Goal: Task Accomplishment & Management: Manage account settings

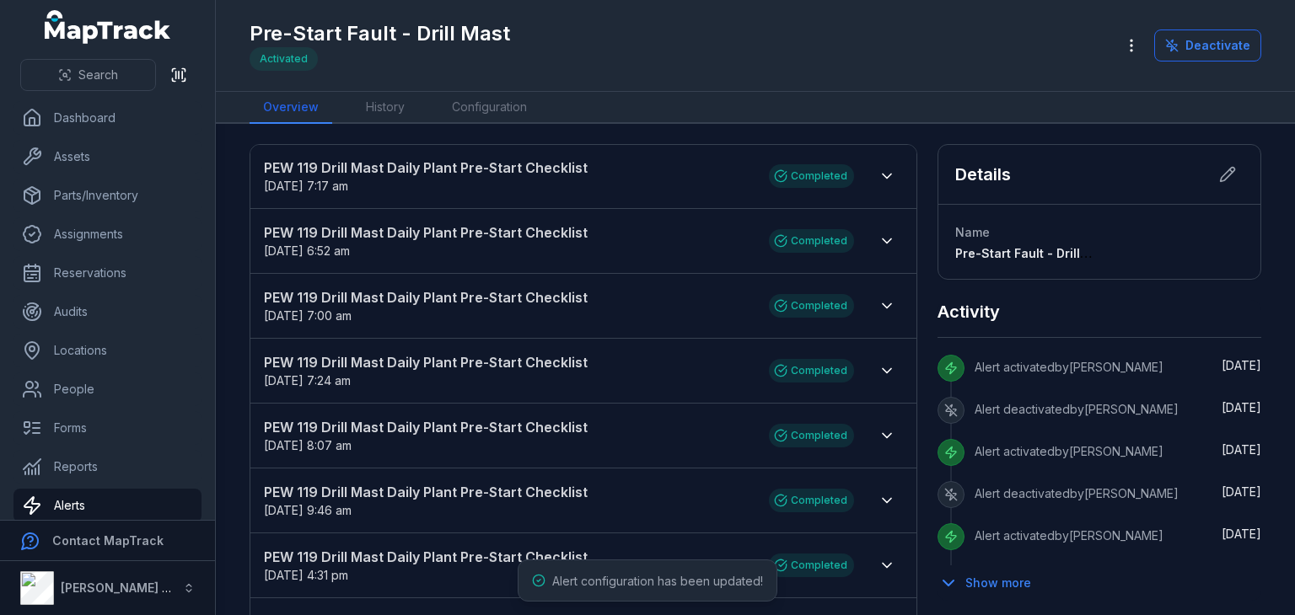
scroll to position [20, 0]
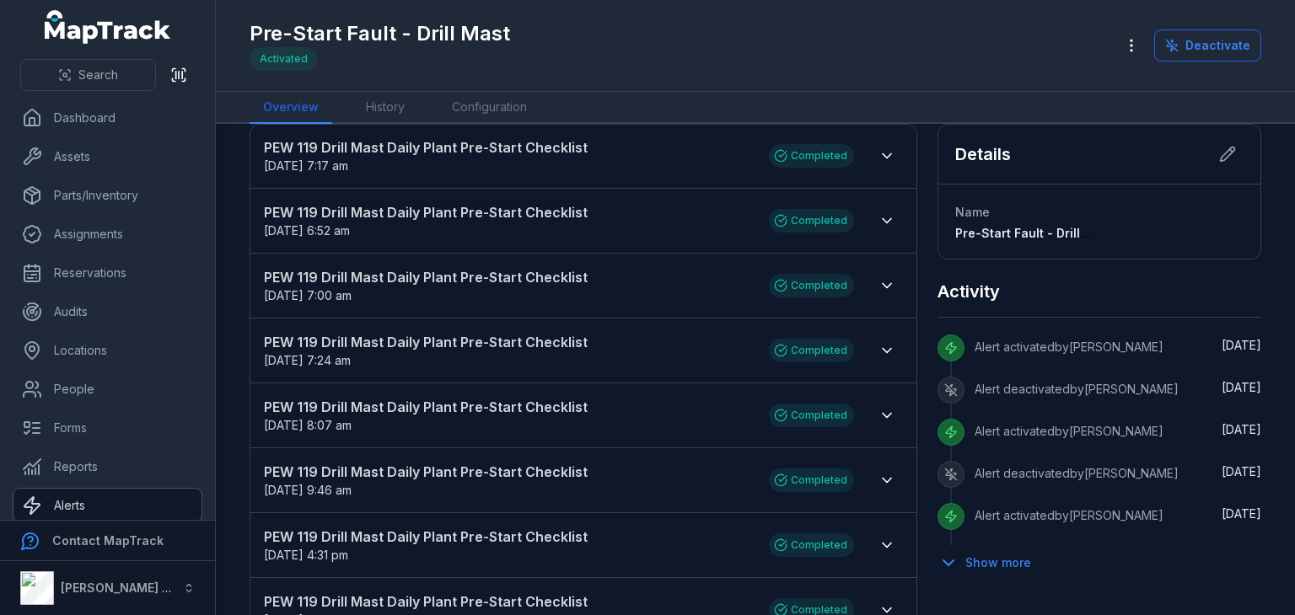
click at [106, 493] on link "Alerts" at bounding box center [107, 506] width 188 height 34
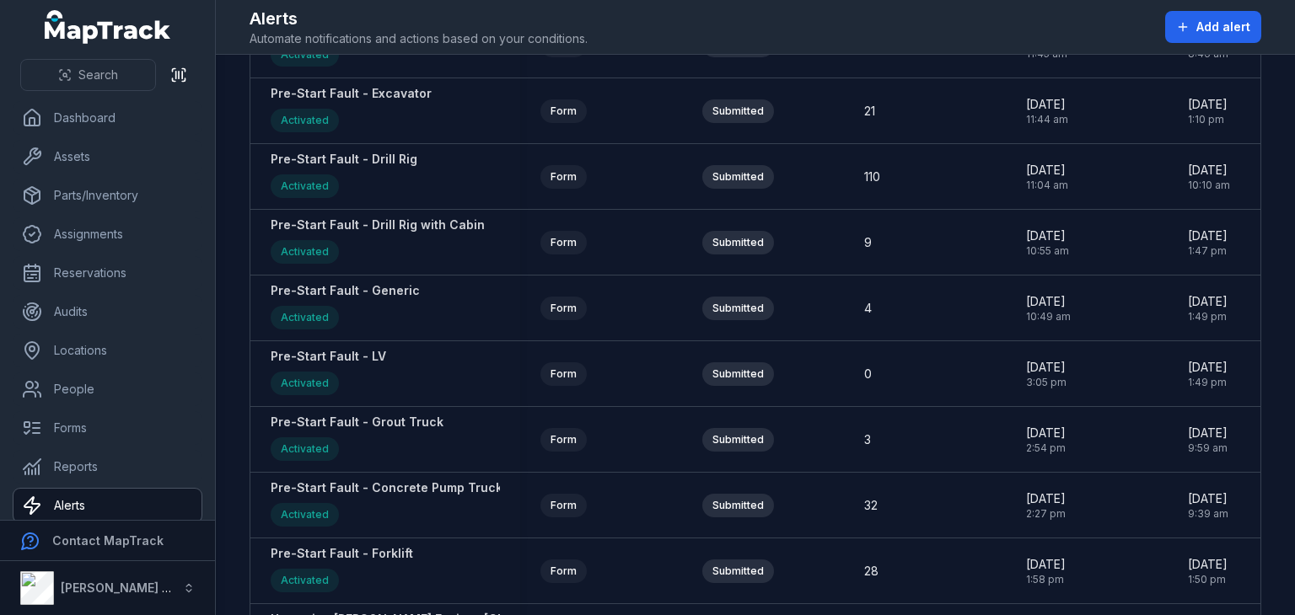
scroll to position [2389, 0]
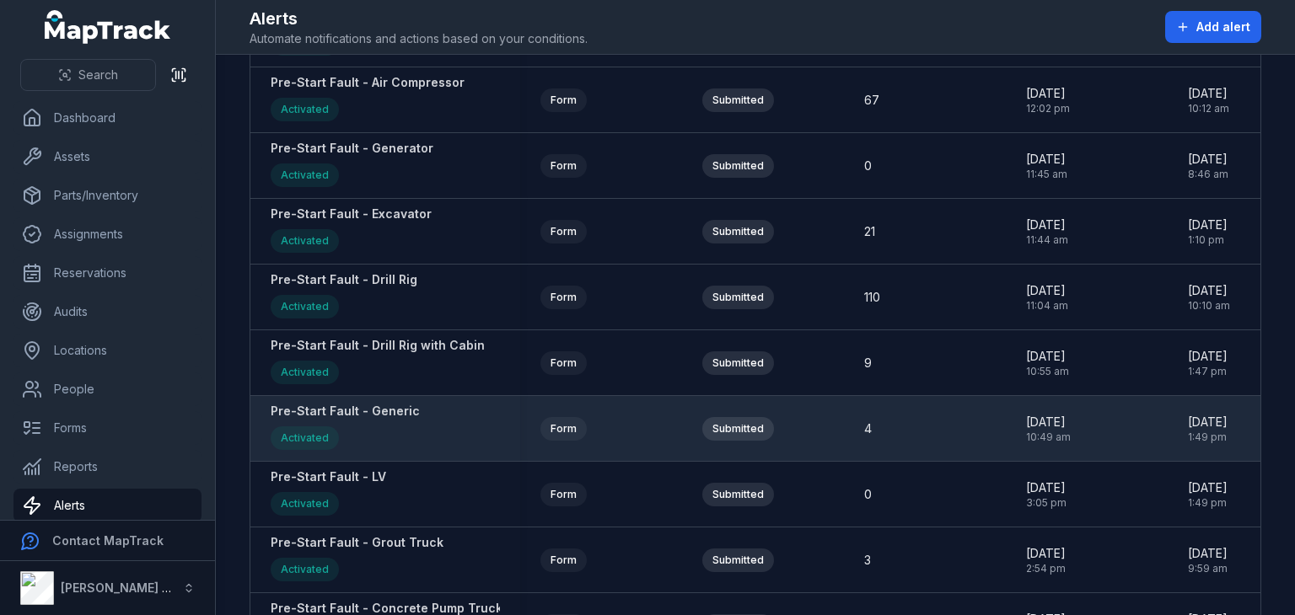
click at [399, 403] on strong "Pre-Start Fault - Generic" at bounding box center [345, 411] width 149 height 17
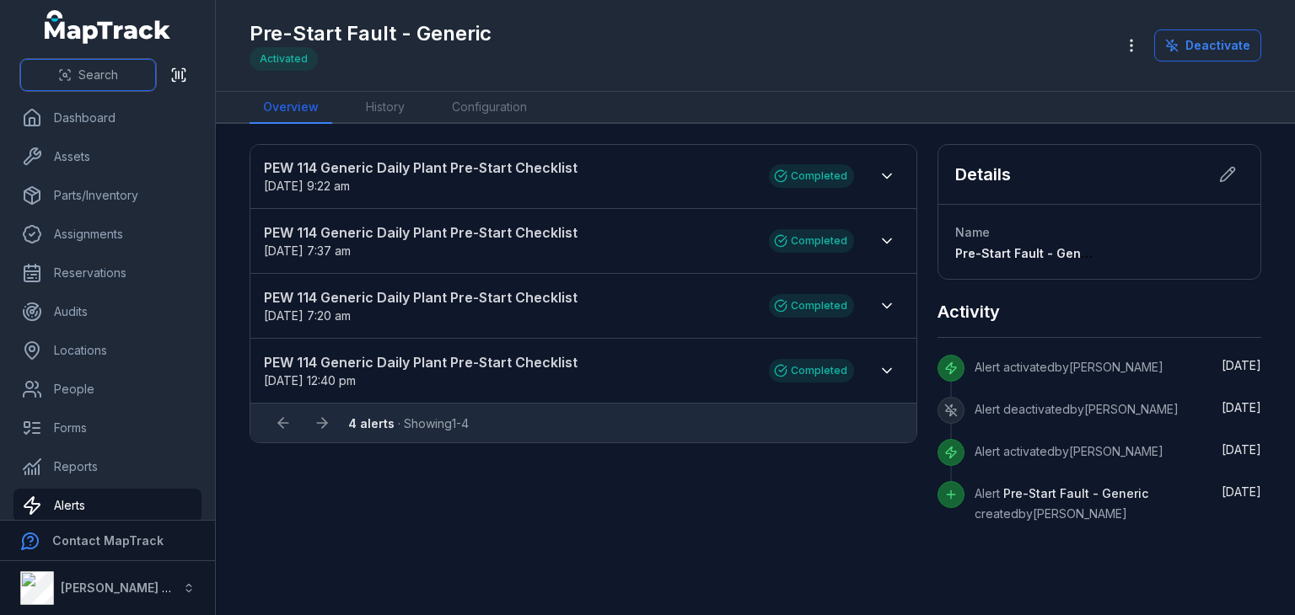
click at [73, 73] on button "Search" at bounding box center [88, 75] width 136 height 32
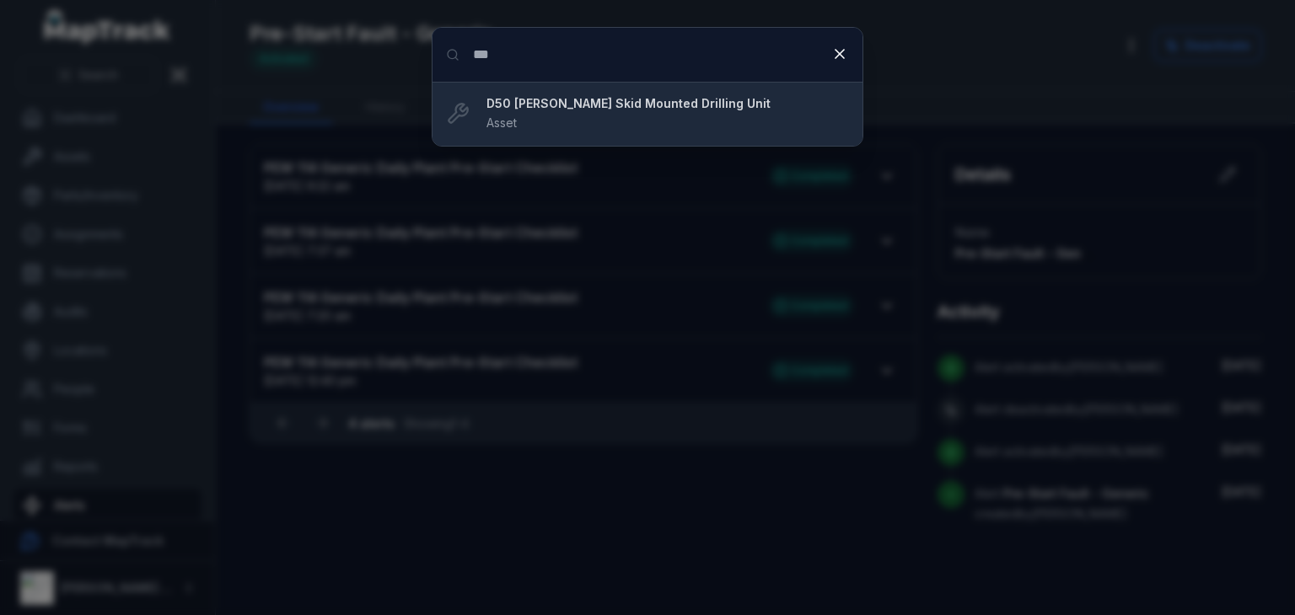
type input "***"
click at [630, 109] on strong "D50 [PERSON_NAME] Skid Mounted Drilling Unit" at bounding box center [667, 103] width 362 height 17
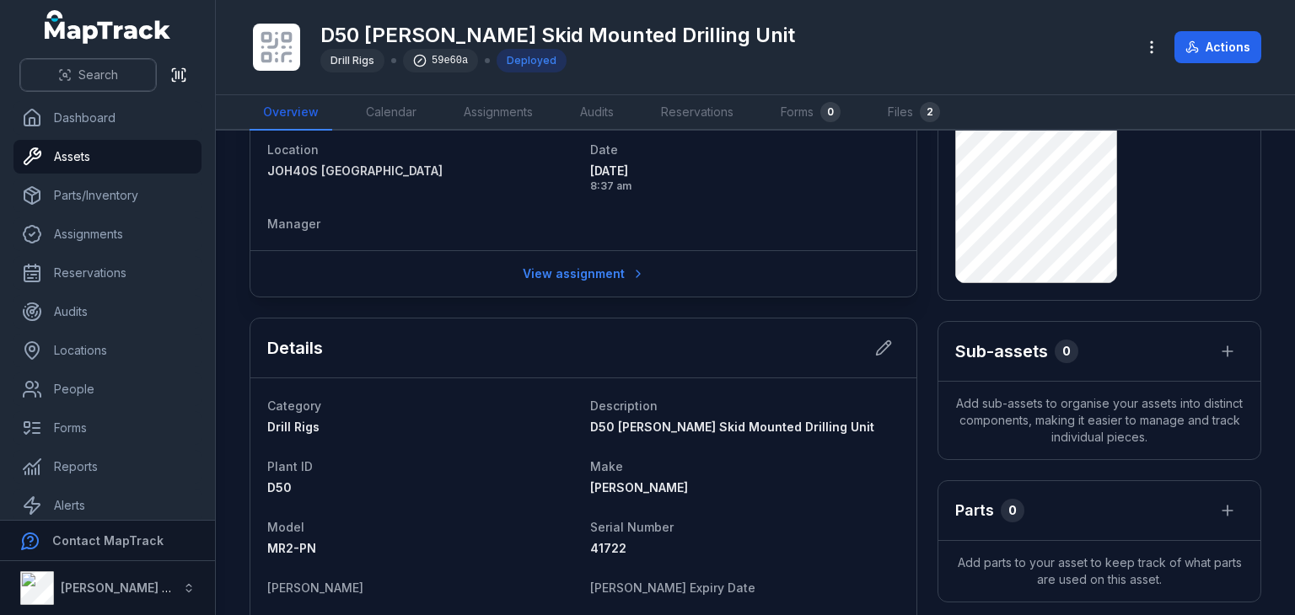
scroll to position [84, 0]
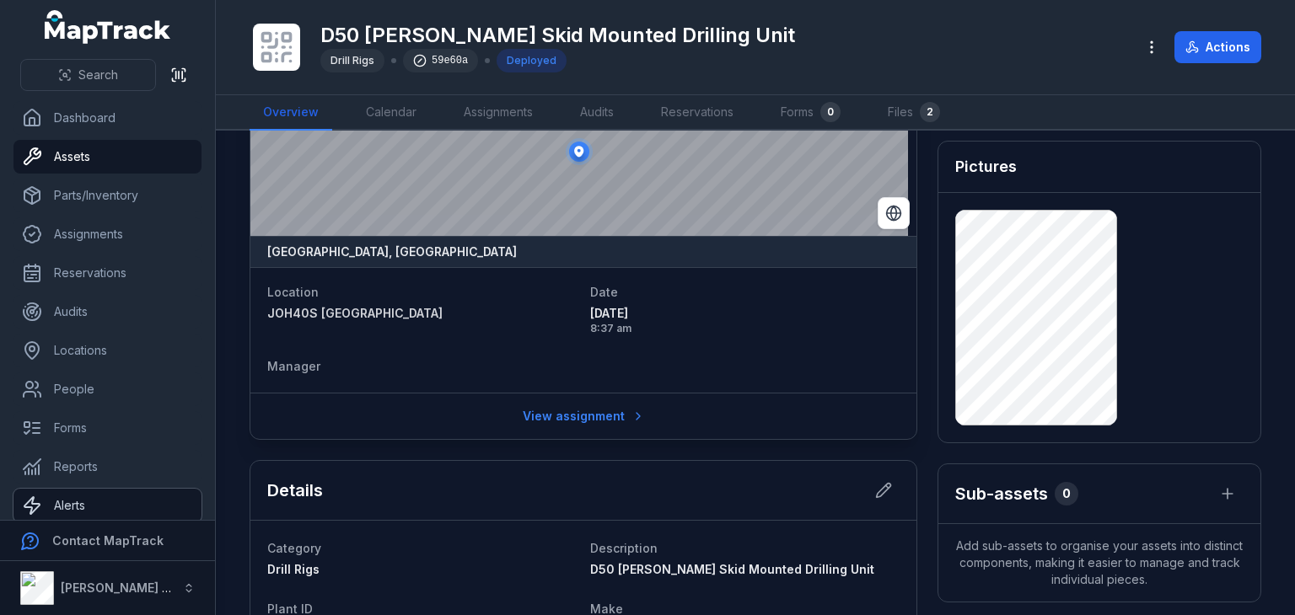
click at [75, 500] on link "Alerts" at bounding box center [107, 506] width 188 height 34
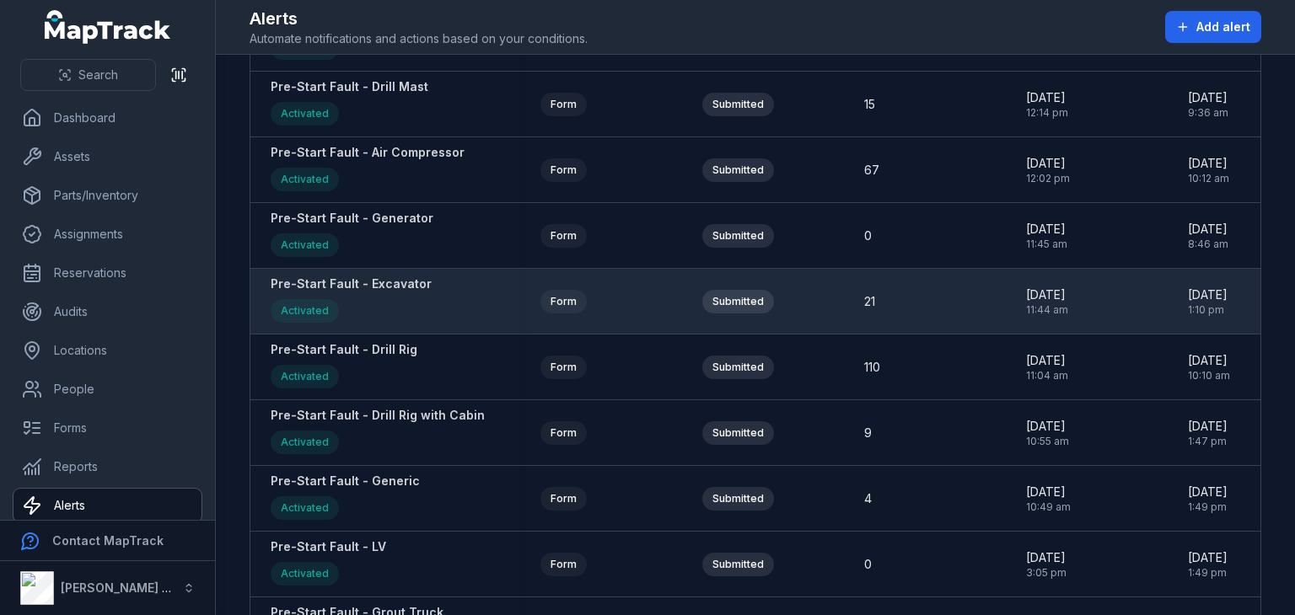
scroll to position [2360, 0]
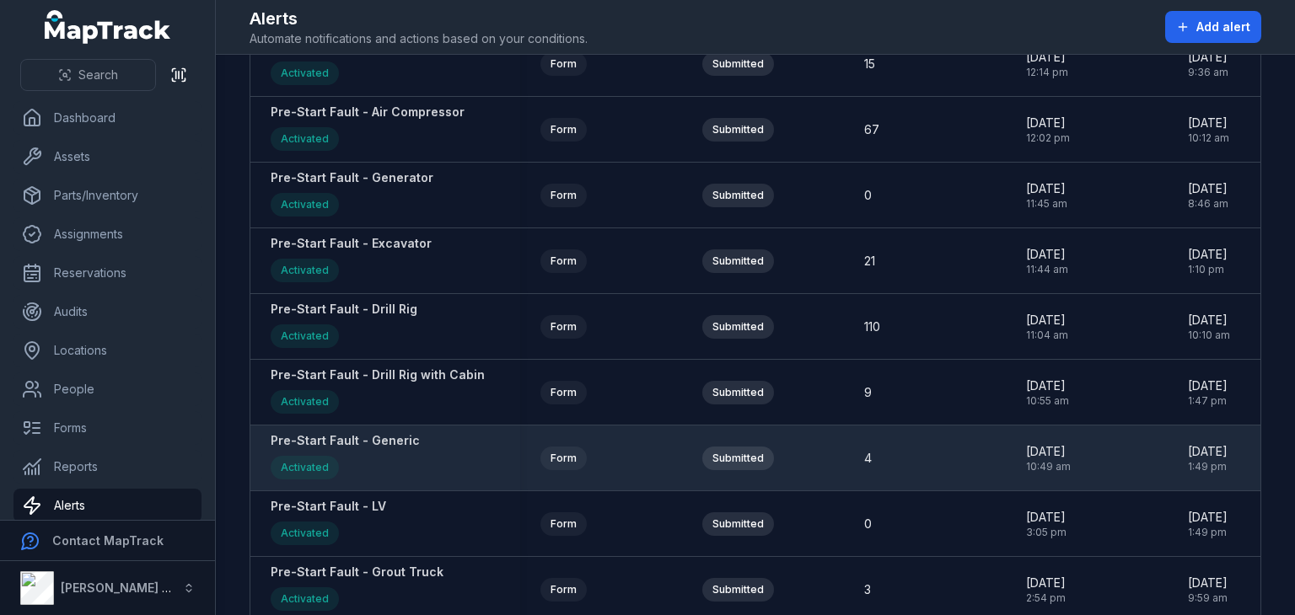
click at [373, 432] on strong "Pre-Start Fault - Generic" at bounding box center [345, 440] width 149 height 17
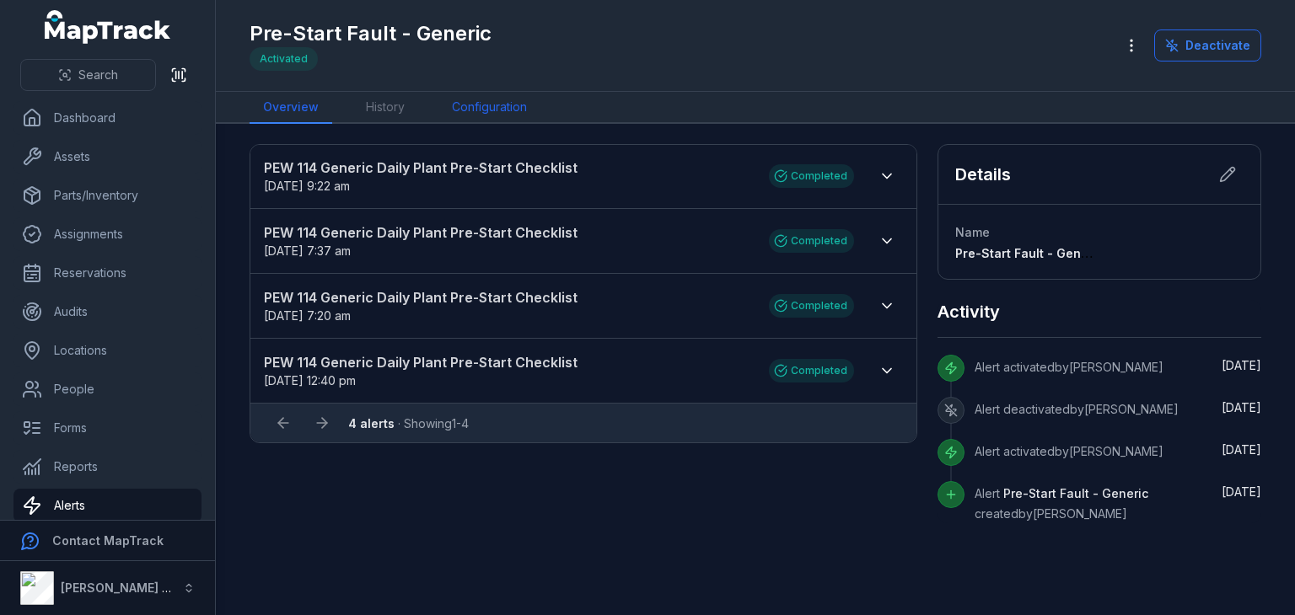
click at [489, 105] on link "Configuration" at bounding box center [489, 108] width 102 height 32
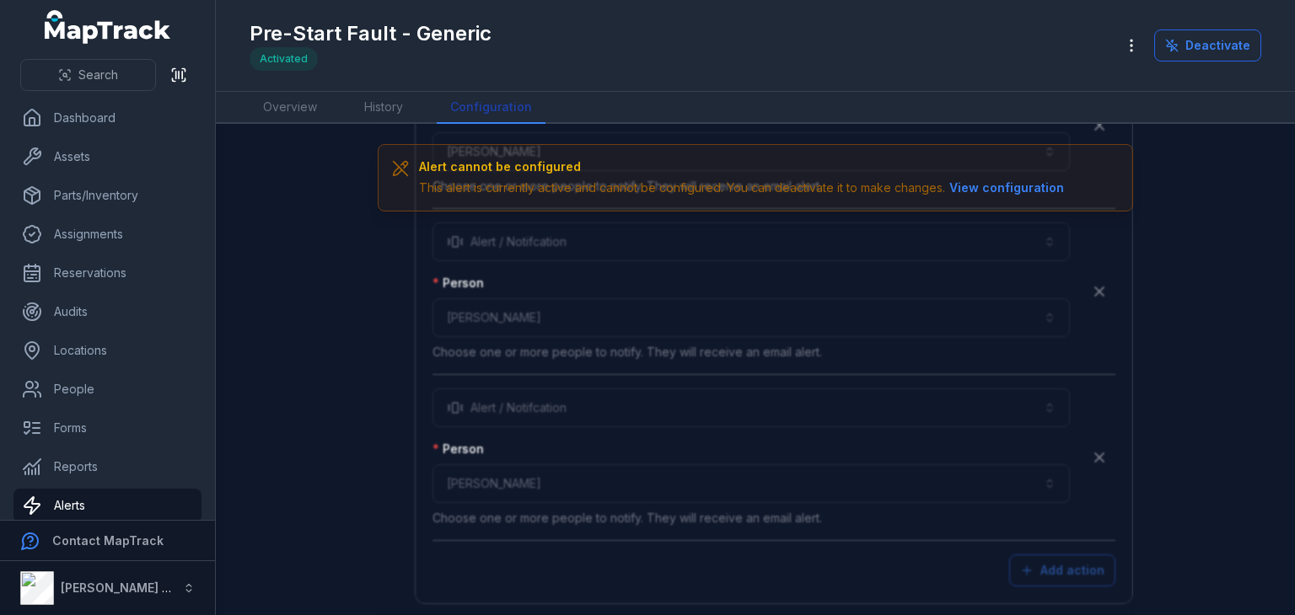
scroll to position [4940, 0]
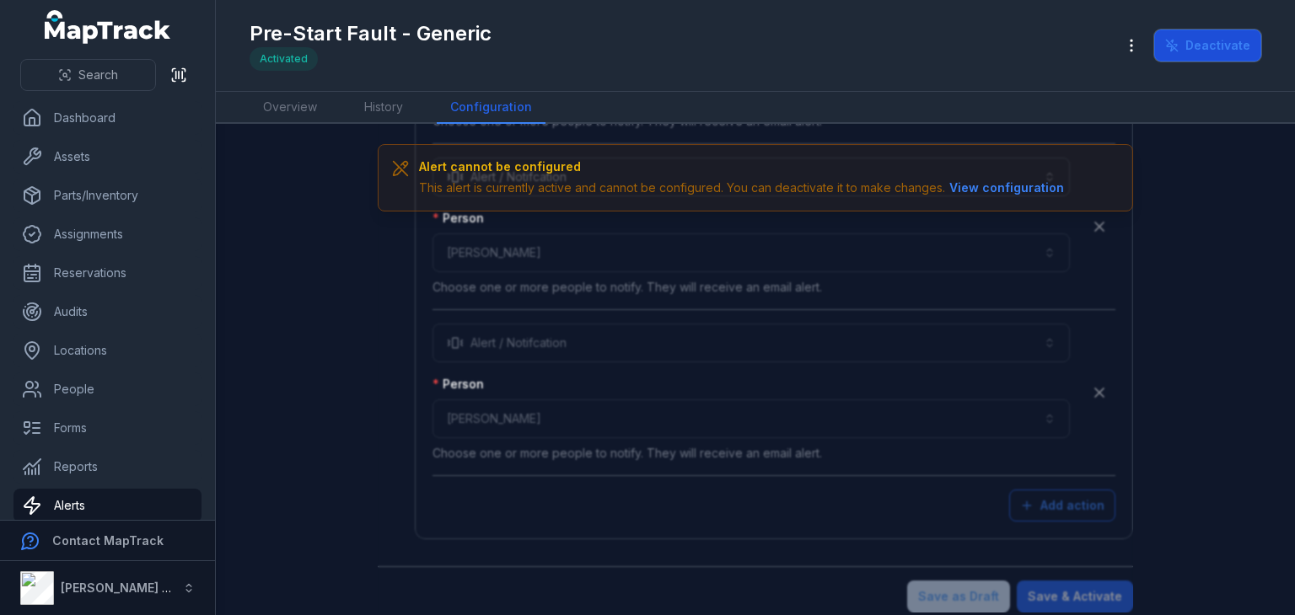
click at [1205, 54] on button "Deactivate" at bounding box center [1207, 45] width 107 height 32
